Goal: Find contact information: Find contact information

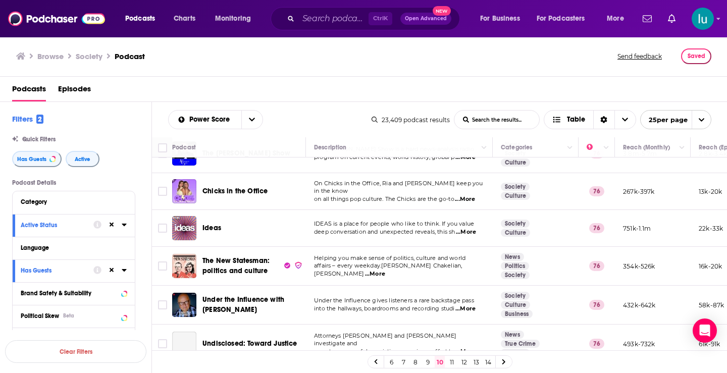
scroll to position [438, 0]
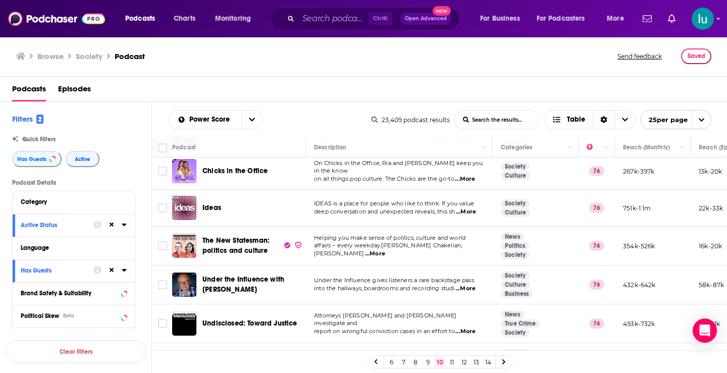
click at [472, 285] on span "...More" at bounding box center [466, 289] width 20 height 8
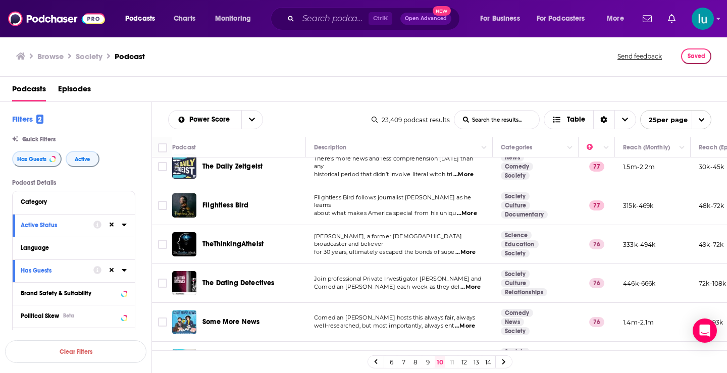
scroll to position [0, 0]
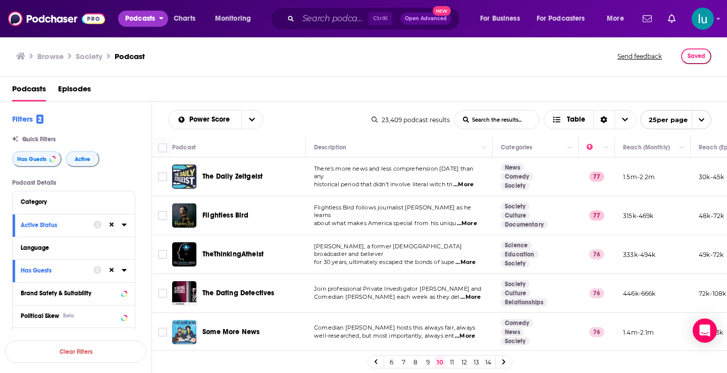
click at [138, 19] on span "Podcasts" at bounding box center [140, 19] width 30 height 14
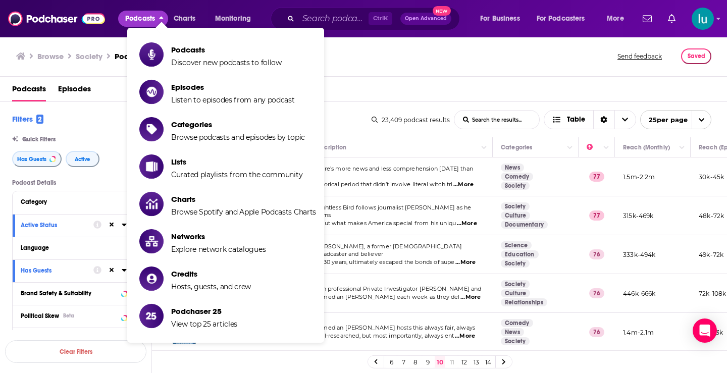
click at [138, 19] on span "Podcasts" at bounding box center [140, 19] width 30 height 14
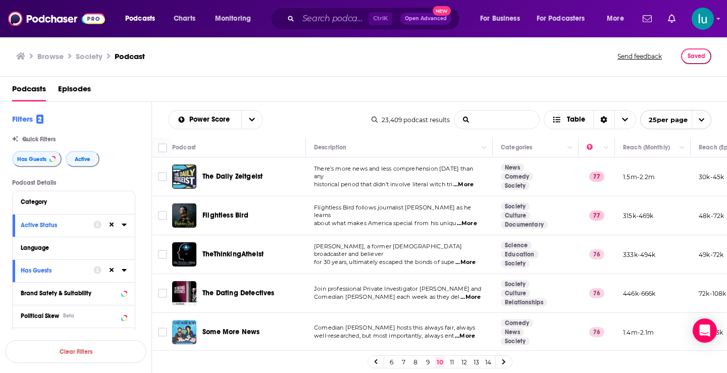
click at [482, 121] on input "List Search Input" at bounding box center [497, 120] width 85 height 18
type input ""Relationships""
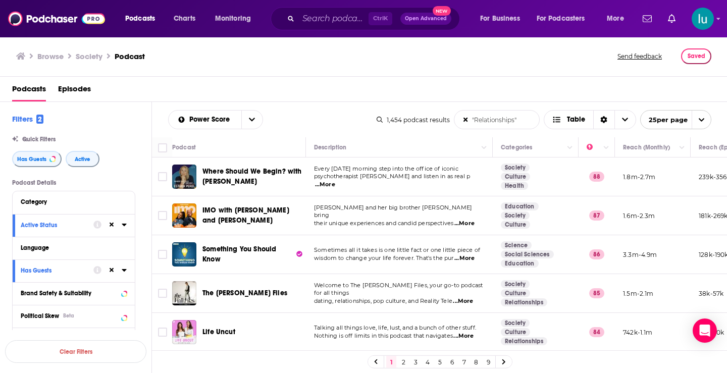
click at [335, 183] on span "...More" at bounding box center [325, 185] width 20 height 8
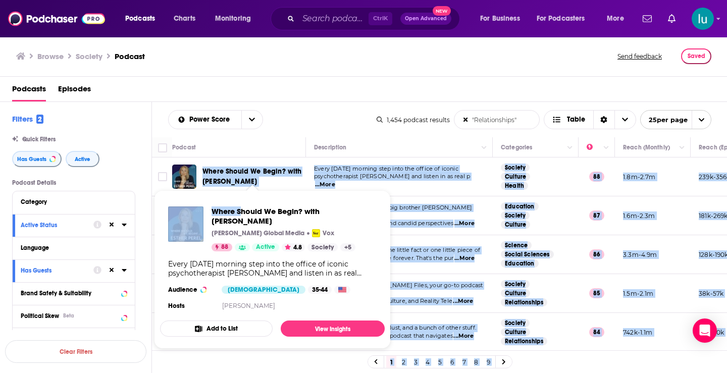
drag, startPoint x: 204, startPoint y: 162, endPoint x: 239, endPoint y: 187, distance: 43.0
click at [241, 188] on div "Podcasts Charts Monitoring Ctrl K Open Advanced New For Business For Podcasters…" at bounding box center [363, 186] width 727 height 373
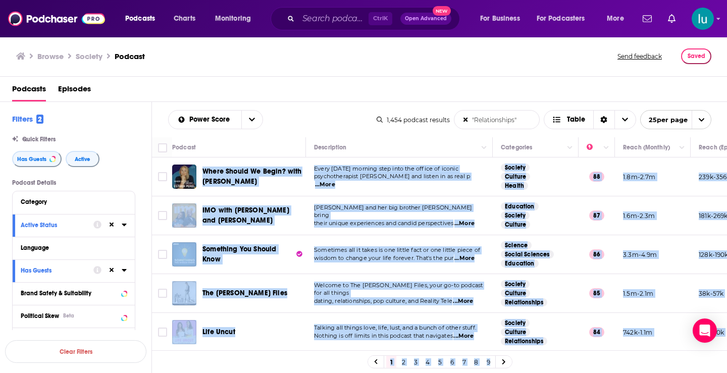
copy div "Where Should We Begin? with Esther Perel Every Monday morning step into the off…"
click at [260, 331] on div "Life Uncut" at bounding box center [255, 332] width 105 height 10
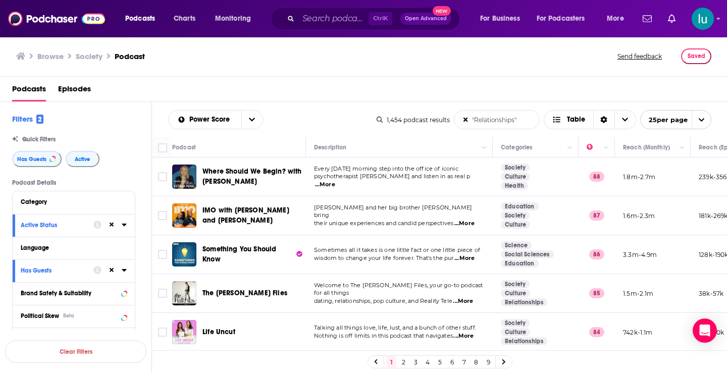
click at [467, 336] on span "...More" at bounding box center [464, 336] width 20 height 8
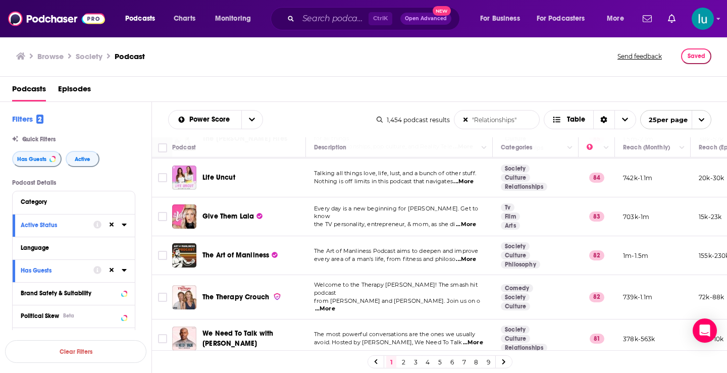
scroll to position [170, 0]
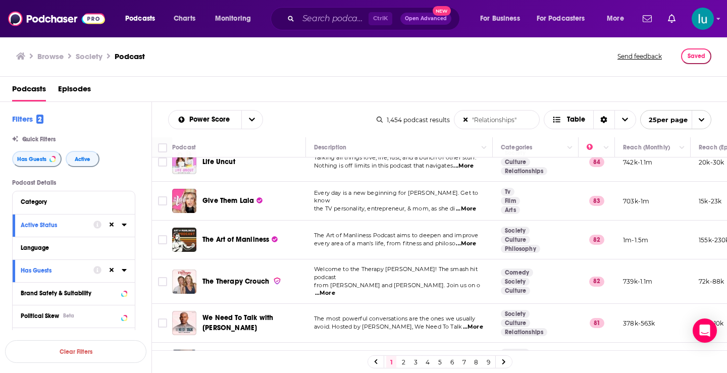
click at [471, 207] on span "...More" at bounding box center [466, 209] width 20 height 8
click at [465, 242] on span "...More" at bounding box center [466, 244] width 20 height 8
click at [335, 289] on span "...More" at bounding box center [325, 293] width 20 height 8
click at [468, 324] on span "...More" at bounding box center [473, 327] width 20 height 8
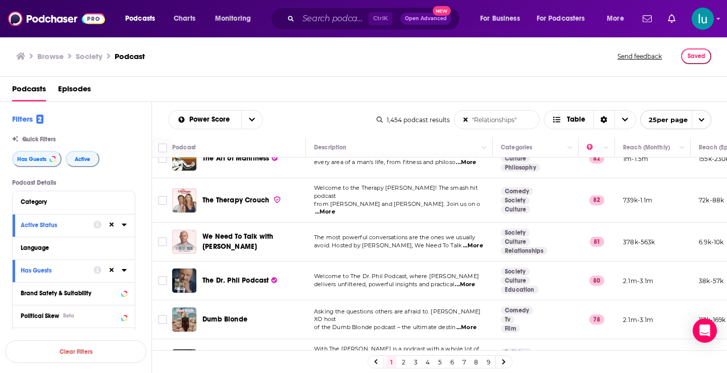
scroll to position [249, 0]
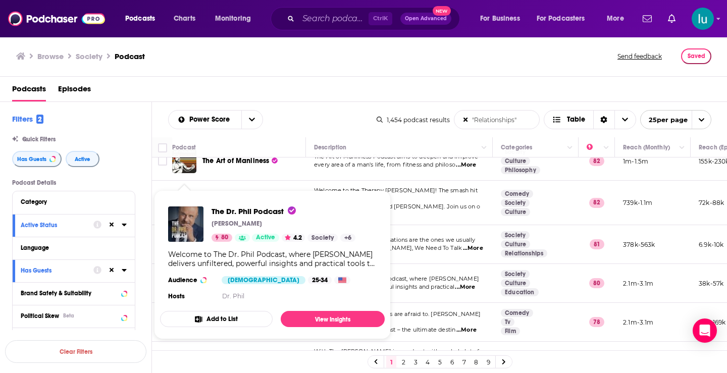
drag, startPoint x: 179, startPoint y: 280, endPoint x: 181, endPoint y: 275, distance: 5.3
drag, startPoint x: 181, startPoint y: 275, endPoint x: 175, endPoint y: 219, distance: 56.9
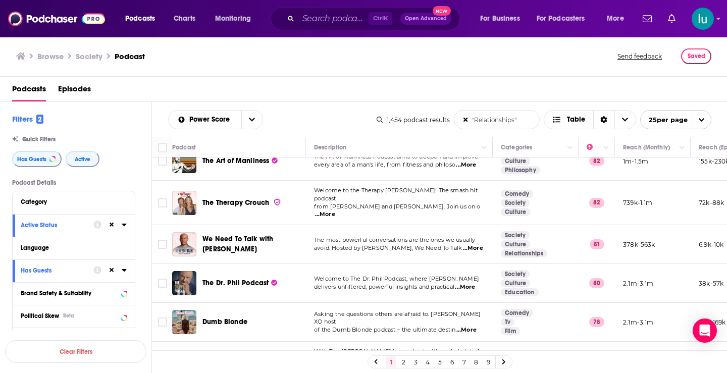
click at [474, 326] on span "...More" at bounding box center [467, 330] width 20 height 8
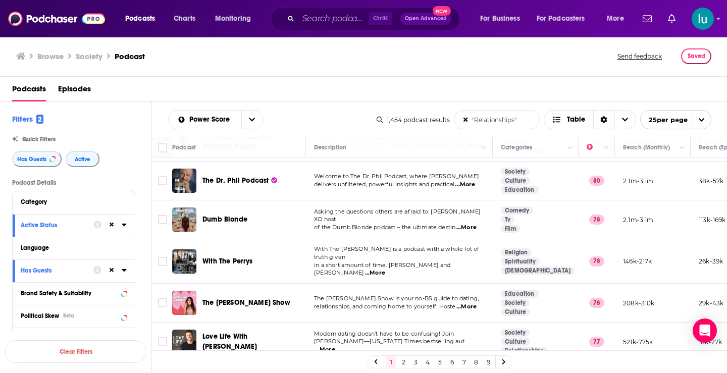
scroll to position [354, 0]
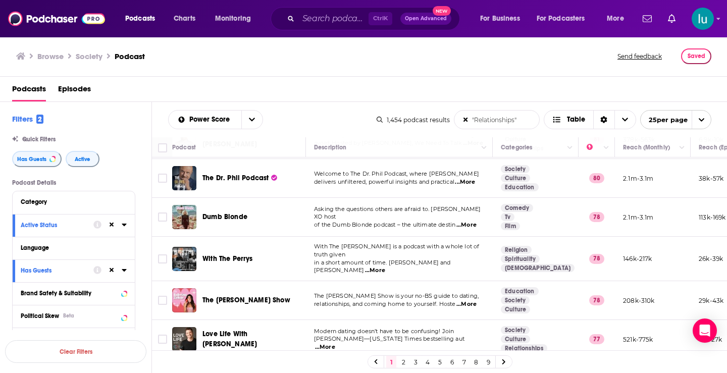
click at [385, 267] on span "...More" at bounding box center [375, 271] width 20 height 8
click at [335, 343] on span "...More" at bounding box center [325, 347] width 20 height 8
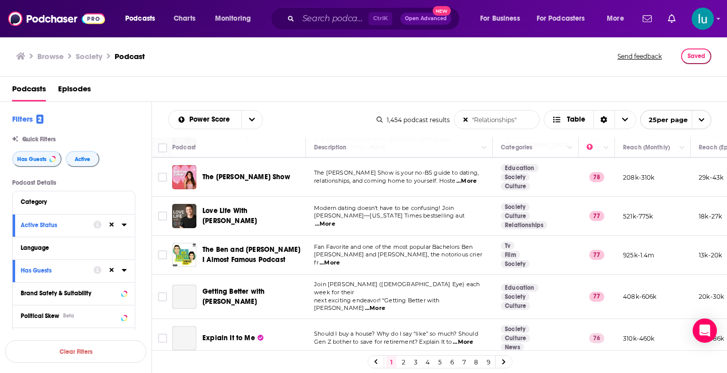
scroll to position [485, 0]
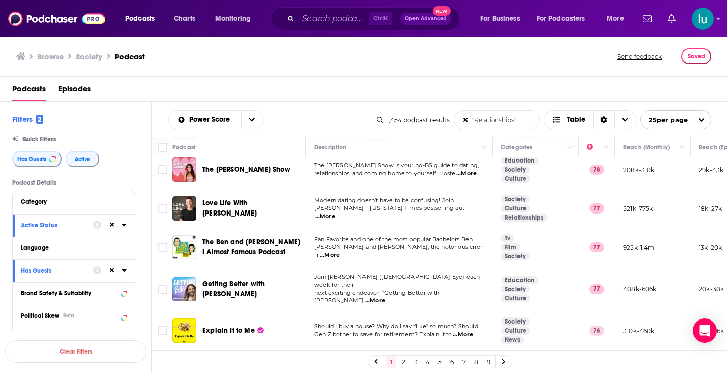
click at [340, 252] on span "...More" at bounding box center [330, 256] width 20 height 8
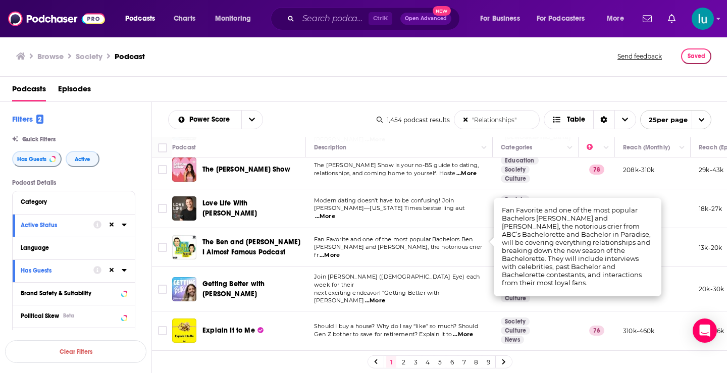
click at [385, 297] on span "...More" at bounding box center [375, 301] width 20 height 8
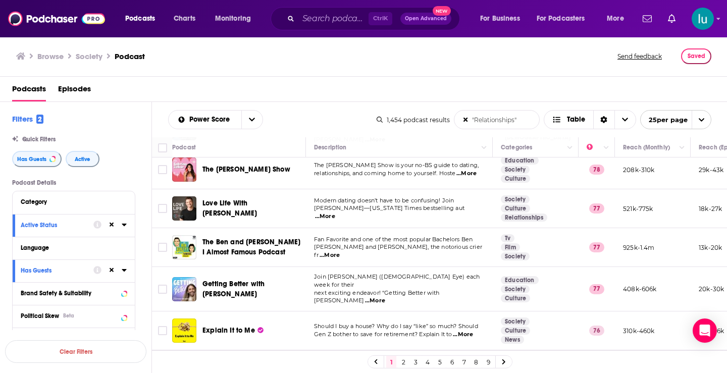
click at [473, 331] on span "...More" at bounding box center [463, 335] width 20 height 8
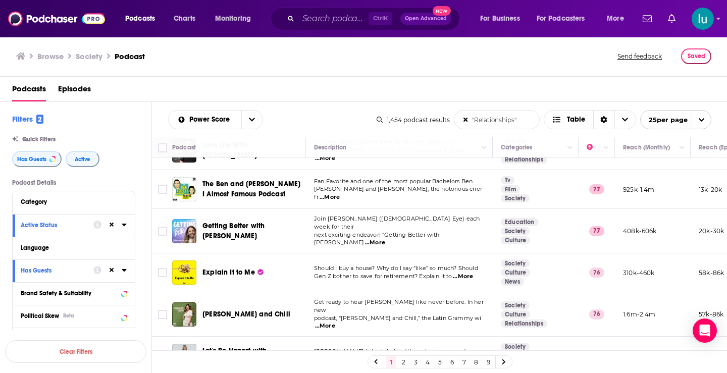
scroll to position [582, 0]
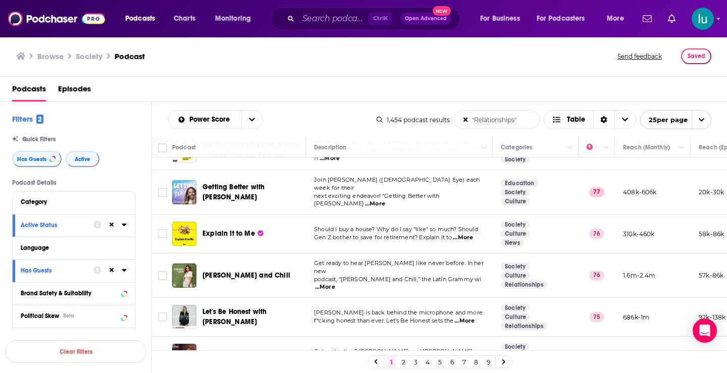
click at [335, 283] on span "...More" at bounding box center [325, 287] width 20 height 8
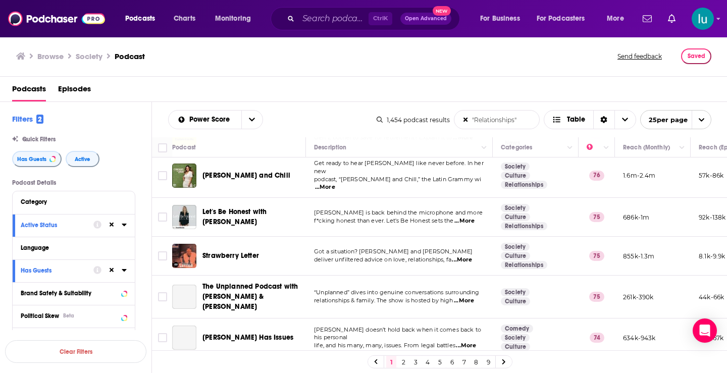
scroll to position [721, 0]
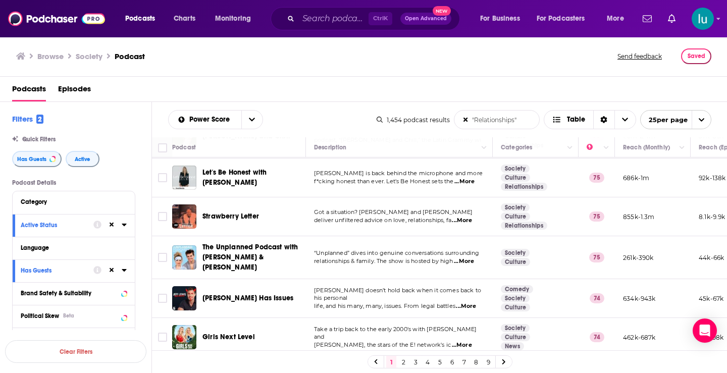
click at [466, 217] on span "...More" at bounding box center [462, 221] width 20 height 8
click at [470, 258] on span "...More" at bounding box center [464, 262] width 20 height 8
click at [470, 303] on span "...More" at bounding box center [466, 307] width 20 height 8
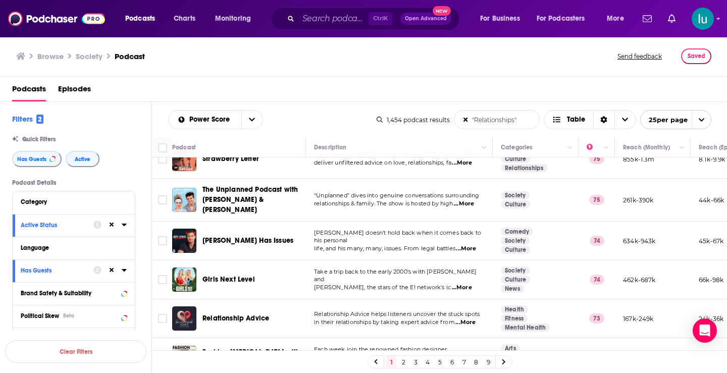
scroll to position [781, 0]
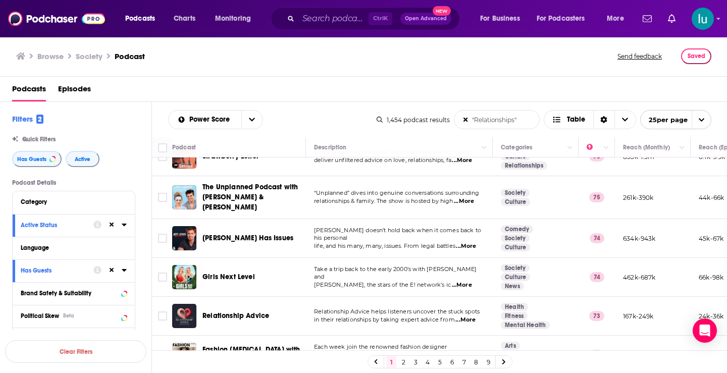
click at [473, 316] on span "...More" at bounding box center [466, 320] width 20 height 8
click at [504, 360] on icon at bounding box center [504, 362] width 4 height 6
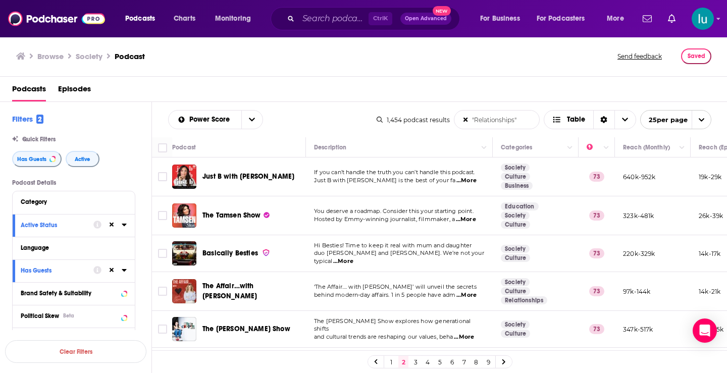
click at [470, 180] on span "...More" at bounding box center [467, 181] width 20 height 8
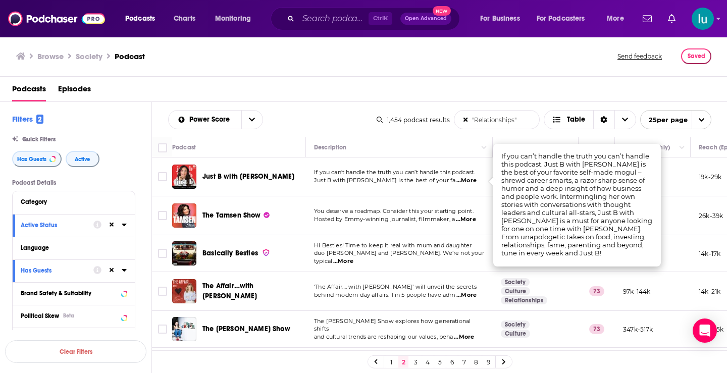
click at [470, 223] on span "...More" at bounding box center [466, 220] width 20 height 8
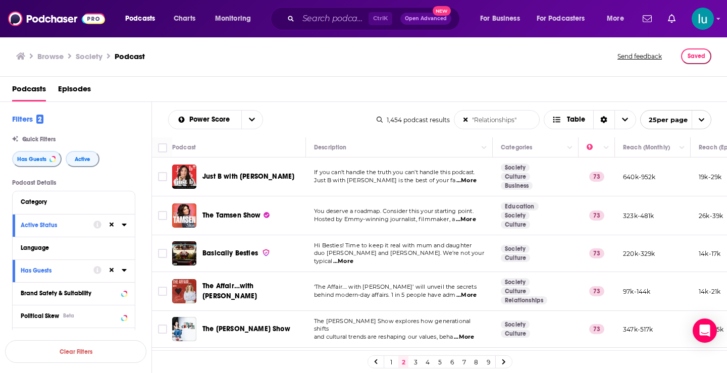
click at [474, 333] on span "...More" at bounding box center [464, 337] width 20 height 8
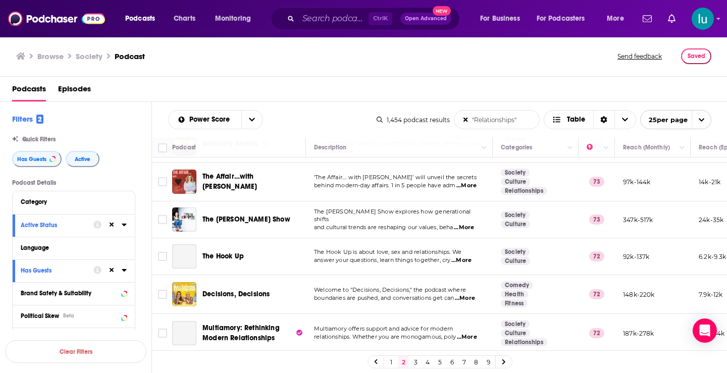
scroll to position [190, 0]
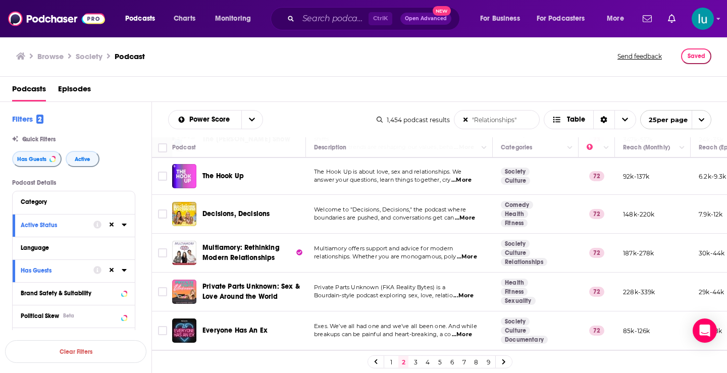
click at [470, 218] on span "...More" at bounding box center [465, 218] width 20 height 8
click at [465, 257] on span "...More" at bounding box center [467, 257] width 20 height 8
click at [473, 296] on span "...More" at bounding box center [464, 296] width 20 height 8
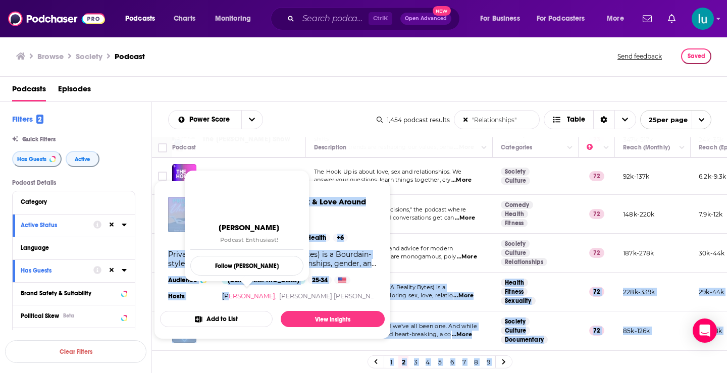
drag, startPoint x: 212, startPoint y: 278, endPoint x: 229, endPoint y: 295, distance: 24.6
click at [229, 295] on div "Podcasts Charts Monitoring Ctrl K Open Advanced New For Business For Podcasters…" at bounding box center [363, 186] width 727 height 373
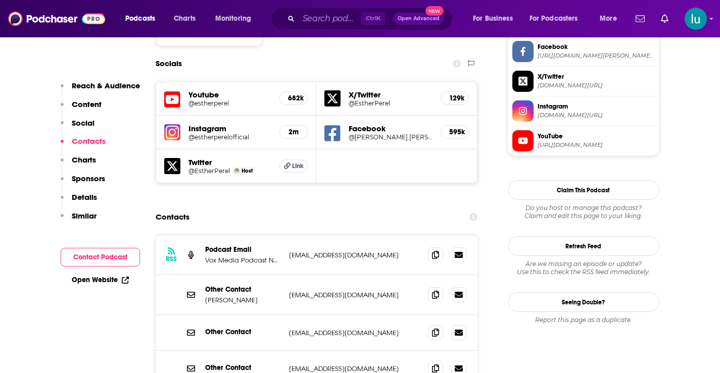
scroll to position [938, 0]
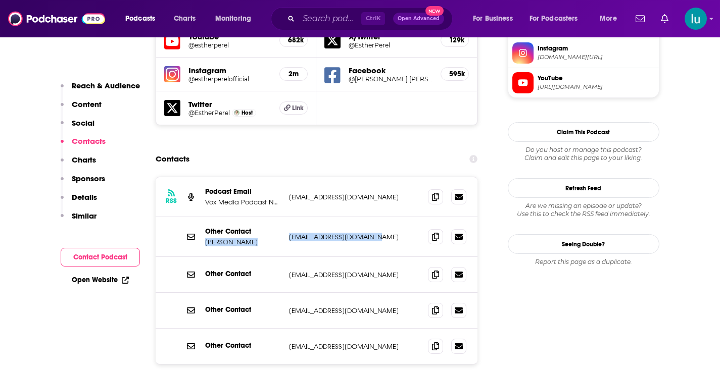
drag, startPoint x: 377, startPoint y: 177, endPoint x: 291, endPoint y: 178, distance: 86.4
click at [0, 0] on div "Other Contact Esther Perel producer@estherperel.com producer@estherperel.com" at bounding box center [0, 0] width 0 height 0
copy div "Esther Perel producer@estherperel.com"
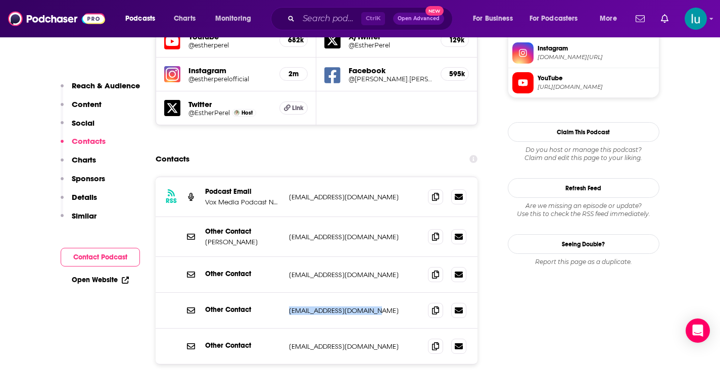
drag, startPoint x: 380, startPoint y: 250, endPoint x: 285, endPoint y: 250, distance: 95.5
click at [285, 293] on div "Other Contact speaking@estherperel.com speaking@estherperel.com" at bounding box center [317, 311] width 322 height 36
copy p "speaking@estherperel.com"
drag, startPoint x: 376, startPoint y: 216, endPoint x: 291, endPoint y: 218, distance: 85.4
click at [281, 257] on div "Other Contact support@estherperel.com support@estherperel.com" at bounding box center [317, 275] width 322 height 36
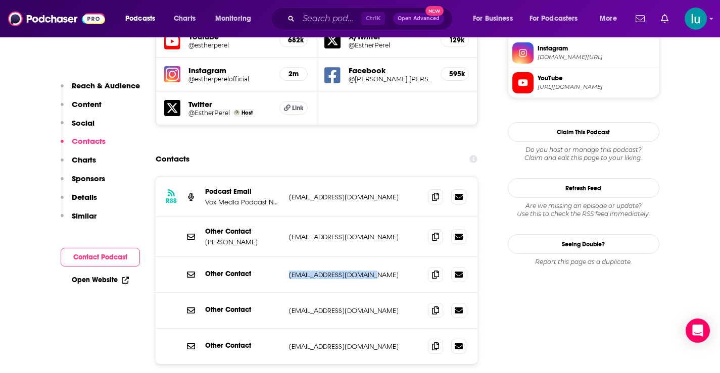
copy div "support@estherperel.com"
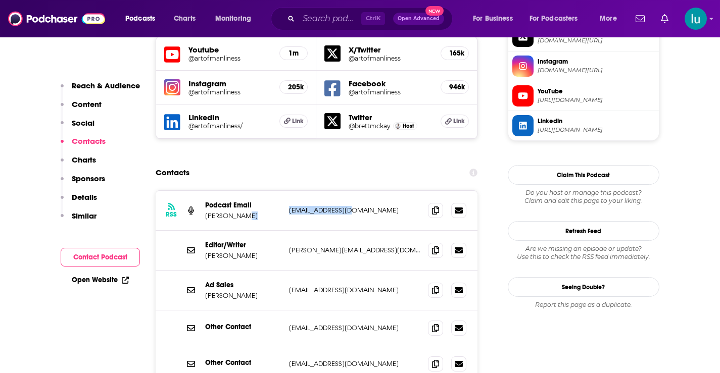
drag, startPoint x: 360, startPoint y: 146, endPoint x: 278, endPoint y: 152, distance: 82.5
click at [0, 0] on div "Podcast Email Mark Divine kavan@wearebv.com kavan@wearebv.com" at bounding box center [0, 0] width 0 height 0
copy div "kavan@wearebv.com"
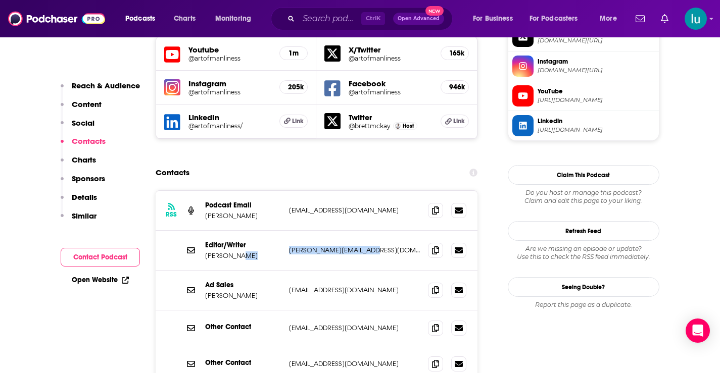
drag, startPoint x: 373, startPoint y: 192, endPoint x: 283, endPoint y: 199, distance: 90.1
click at [283, 231] on div "Editor/Writer Kate McKay kate@artofmanliness.com kate@artofmanliness.com" at bounding box center [317, 251] width 322 height 40
copy div "kate@artofmanliness.com"
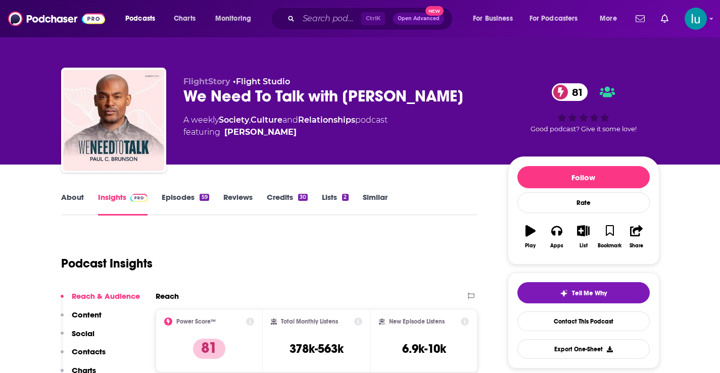
click at [719, 42] on html "Podcasts Charts Monitoring Ctrl K Open Advanced New For Business For Podcasters…" at bounding box center [360, 186] width 720 height 373
drag, startPoint x: 459, startPoint y: 95, endPoint x: 205, endPoint y: 100, distance: 254.1
click at [187, 98] on div "We Need To Talk with Paul C. Brunson 81" at bounding box center [337, 96] width 308 height 20
copy h2 "We Need To Talk with [PERSON_NAME]"
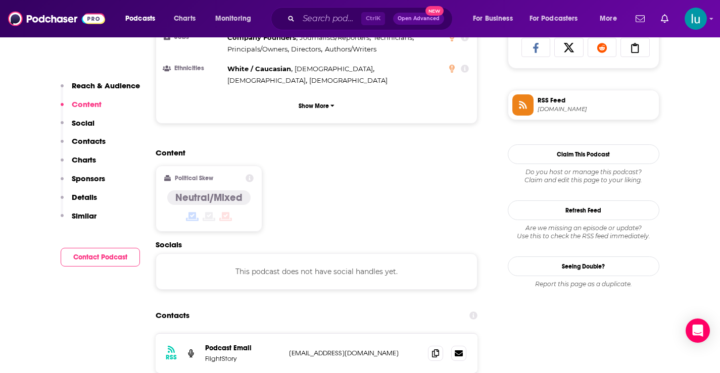
scroll to position [695, 0]
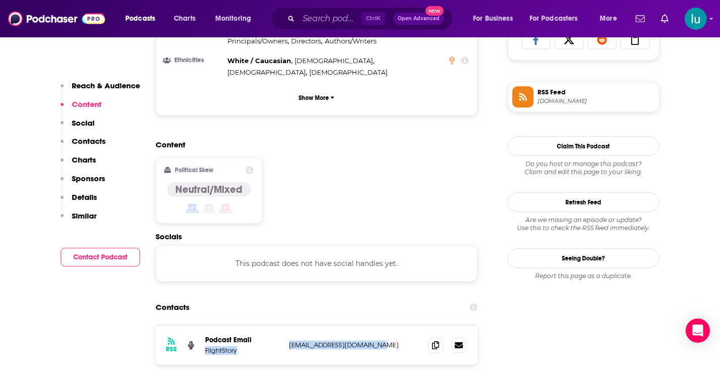
drag, startPoint x: 382, startPoint y: 305, endPoint x: 303, endPoint y: 308, distance: 79.4
click at [282, 326] on div "RSS Podcast Email FlightStory podcasts@flightstudio.com podcasts@flightstudio.c…" at bounding box center [317, 345] width 322 height 39
click at [375, 326] on div "RSS Podcast Email FlightStory podcasts@flightstudio.com podcasts@flightstudio.c…" at bounding box center [317, 345] width 322 height 39
drag, startPoint x: 369, startPoint y: 306, endPoint x: 301, endPoint y: 308, distance: 68.7
click at [283, 326] on div "RSS Podcast Email FlightStory podcasts@flightstudio.com podcasts@flightstudio.c…" at bounding box center [317, 345] width 322 height 39
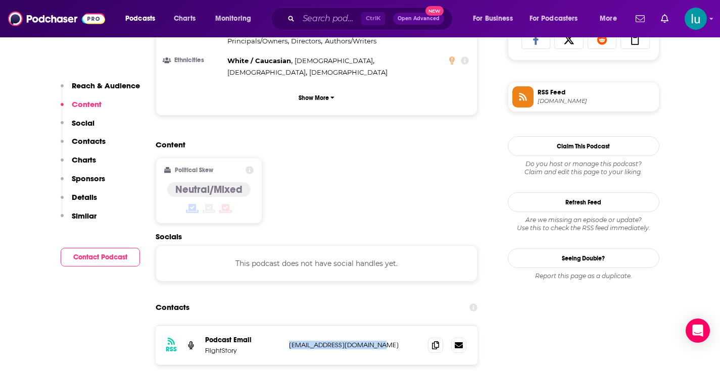
copy div "podcasts@flightstudio.com"
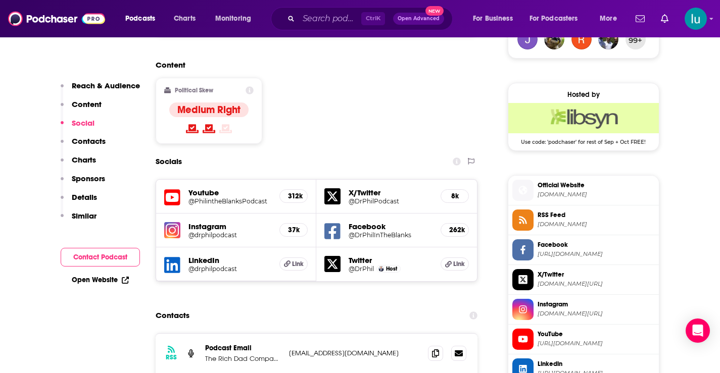
scroll to position [848, 0]
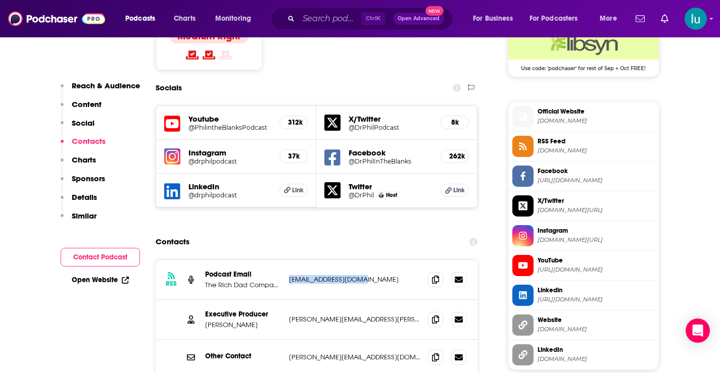
drag, startPoint x: 360, startPoint y: 216, endPoint x: 286, endPoint y: 216, distance: 73.2
click at [286, 260] on div "RSS Podcast Email The Rich Dad Company libsynads@libsyn.com libsynads@libsyn.com" at bounding box center [317, 280] width 322 height 40
copy p "libsynads@libsyn.com"
drag, startPoint x: 382, startPoint y: 257, endPoint x: 288, endPoint y: 252, distance: 94.1
click at [289, 315] on p "carla.pennington@cbs.com" at bounding box center [354, 319] width 131 height 9
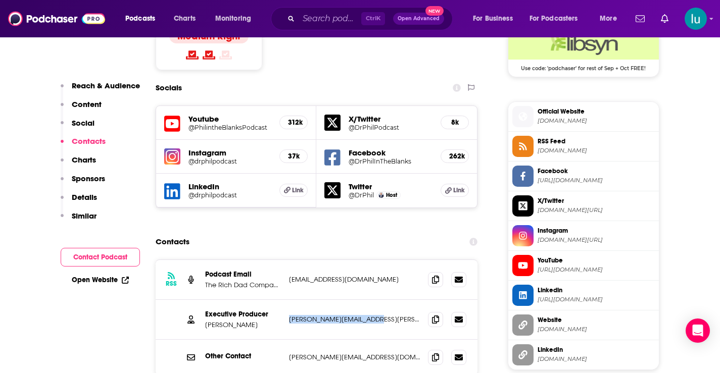
copy p "carla.pennington@cbs.com"
drag, startPoint x: 391, startPoint y: 292, endPoint x: 287, endPoint y: 299, distance: 103.7
click at [284, 340] on div "Other Contact lafern@drphilintheblanks.com lafern@drphilintheblanks.com" at bounding box center [317, 357] width 322 height 35
copy div "lafern@drphilintheblanks.com"
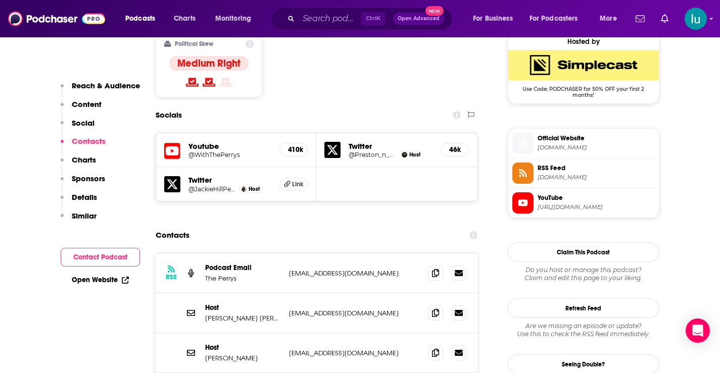
scroll to position [844, 0]
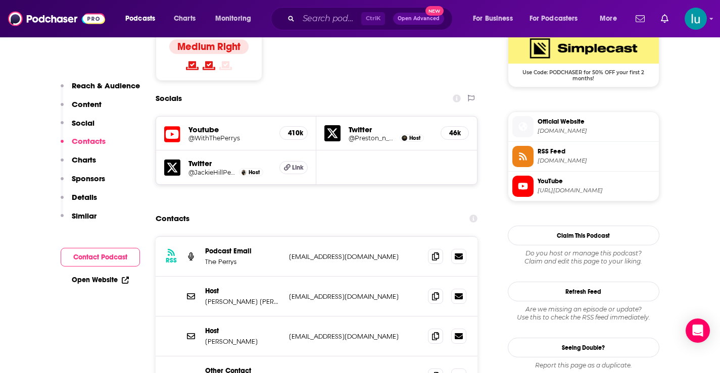
drag, startPoint x: 399, startPoint y: 199, endPoint x: 279, endPoint y: 199, distance: 119.7
click at [0, 0] on div "Podcast Email The Perrys partnerships@jackiehillperry.com partnerships@jackiehi…" at bounding box center [0, 0] width 0 height 0
copy div "partnerships@jackiehillperry.com"
drag, startPoint x: 381, startPoint y: 236, endPoint x: 292, endPoint y: 244, distance: 88.8
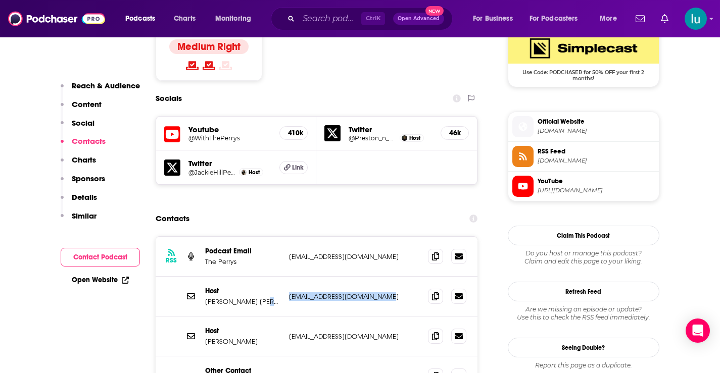
click at [0, 0] on div "Host Jackie Hill Perry jackiehillbooking@gmail.com jackiehillbooking@gmail.com" at bounding box center [0, 0] width 0 height 0
copy div "jackiehillbooking@gmail.com"
drag, startPoint x: 383, startPoint y: 280, endPoint x: 289, endPoint y: 284, distance: 94.0
click at [0, 0] on div "Host Preston Perry bookprestonperry@gmail.com bookprestonperry@gmail.com" at bounding box center [0, 0] width 0 height 0
copy div "bookprestonperry@gmail.com"
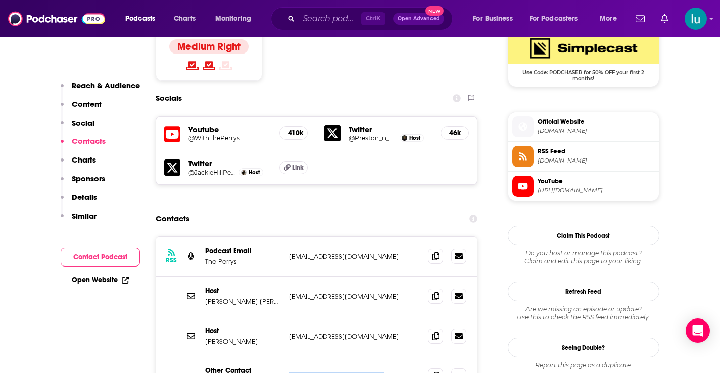
drag, startPoint x: 360, startPoint y: 319, endPoint x: 304, endPoint y: 328, distance: 57.2
click at [286, 357] on div "Other Contact Julie Booth julie.booth@stitcher.com julie.booth@stitcher.com" at bounding box center [317, 377] width 322 height 40
copy div "julie.booth@stitcher.com"
drag, startPoint x: 358, startPoint y: 357, endPoint x: 289, endPoint y: 359, distance: 68.2
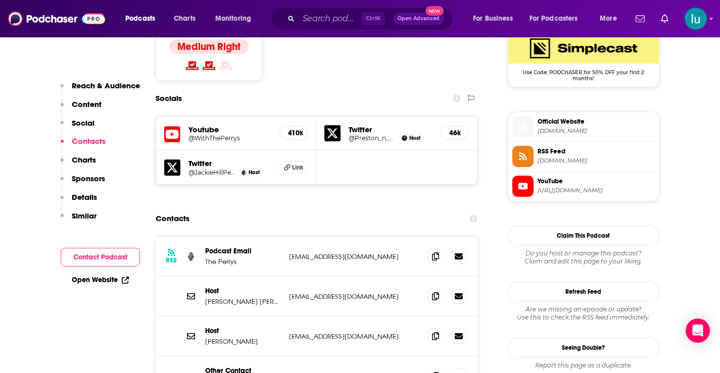
copy div "rachel@stitcher.com"
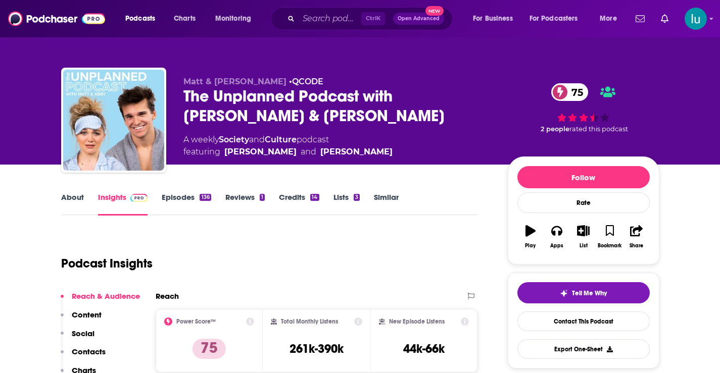
click at [183, 197] on link "Episodes 136" at bounding box center [186, 203] width 49 height 23
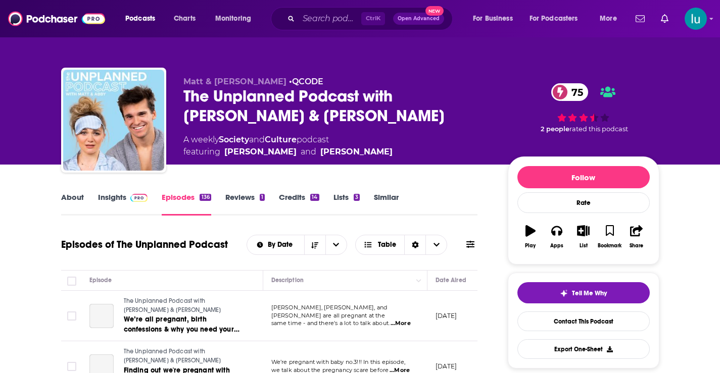
scroll to position [214, 0]
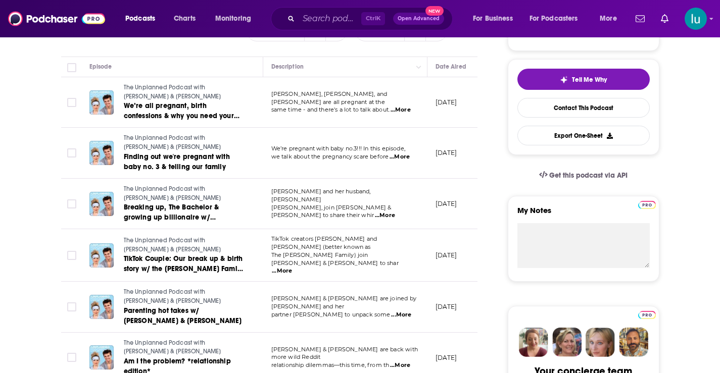
click at [395, 212] on span "...More" at bounding box center [385, 216] width 20 height 8
drag, startPoint x: 499, startPoint y: 236, endPoint x: 498, endPoint y: 266, distance: 30.3
click at [405, 311] on span "...More" at bounding box center [401, 315] width 20 height 8
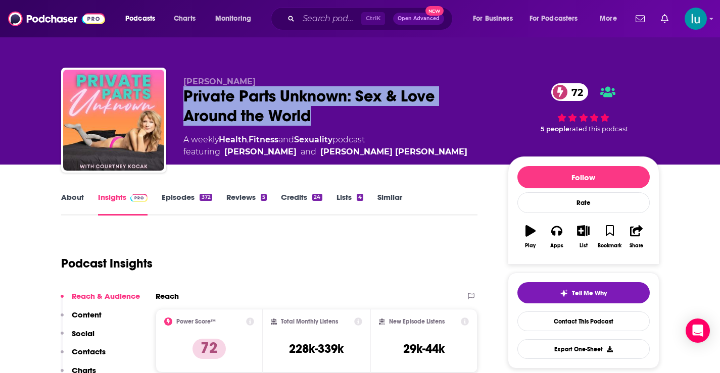
drag, startPoint x: 184, startPoint y: 92, endPoint x: 313, endPoint y: 115, distance: 130.8
click at [313, 115] on div "Private Parts Unknown: Sex & Love Around the World 72" at bounding box center [337, 105] width 308 height 39
copy h2 "Private Parts Unknown: Sex & Love Around the World"
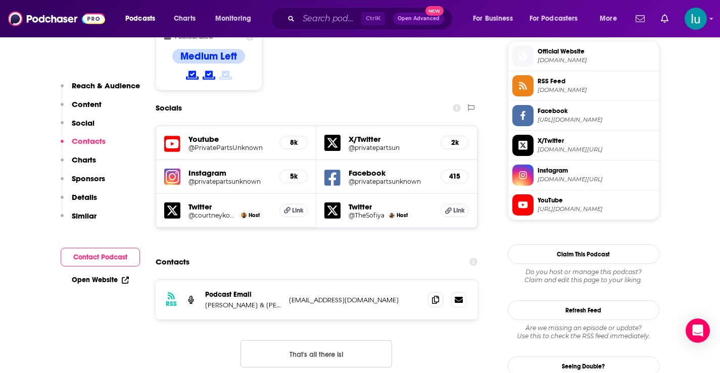
scroll to position [841, 0]
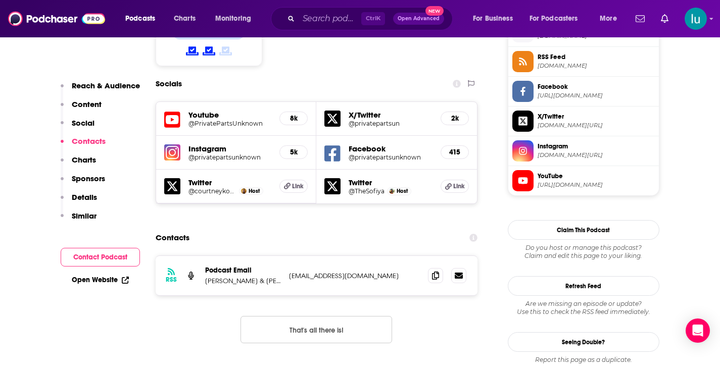
drag, startPoint x: 398, startPoint y: 238, endPoint x: 282, endPoint y: 238, distance: 115.7
click at [282, 256] on div "RSS Podcast Email [PERSON_NAME] & [PERSON_NAME] [PERSON_NAME] [EMAIL_ADDRESS][D…" at bounding box center [317, 275] width 322 height 39
copy div "[PERSON_NAME] [EMAIL_ADDRESS][DOMAIN_NAME]"
